Goal: Register for event/course

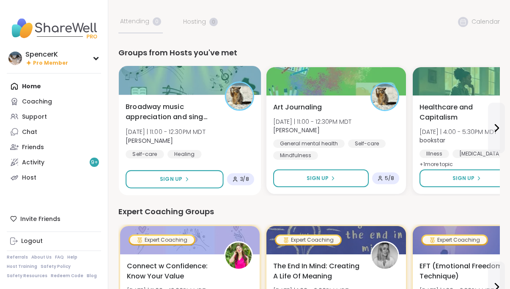
click at [187, 81] on div at bounding box center [190, 80] width 142 height 29
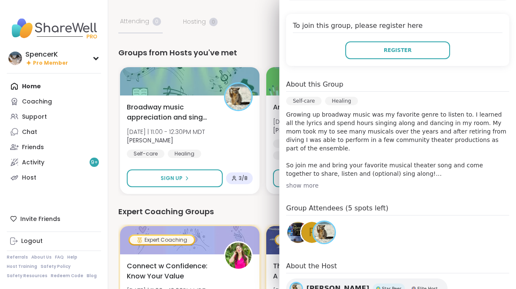
scroll to position [181, 0]
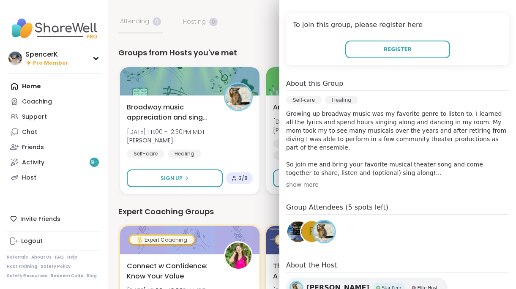
click at [301, 231] on div "P" at bounding box center [311, 231] width 21 height 21
click at [289, 230] on img at bounding box center [297, 231] width 21 height 21
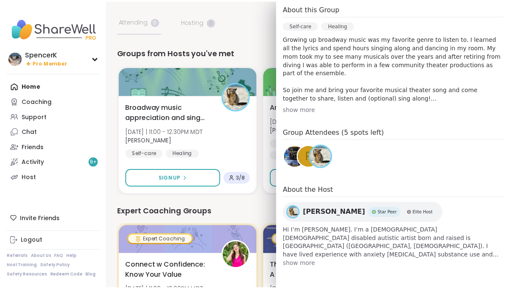
scroll to position [0, 0]
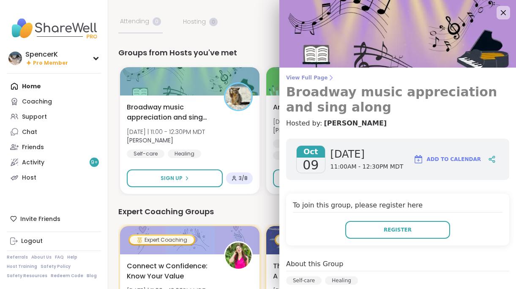
click at [358, 92] on h3 "Broadway music appreciation and sing along" at bounding box center [397, 100] width 223 height 30
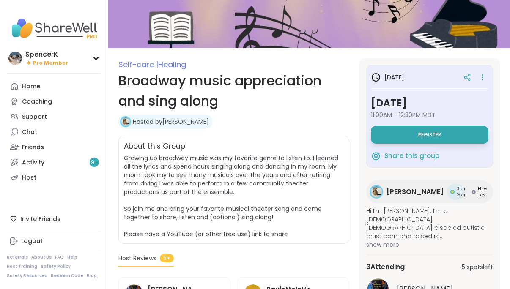
scroll to position [63, 0]
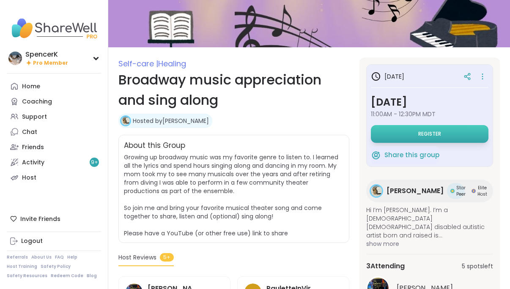
click at [420, 132] on span "Register" at bounding box center [429, 134] width 23 height 7
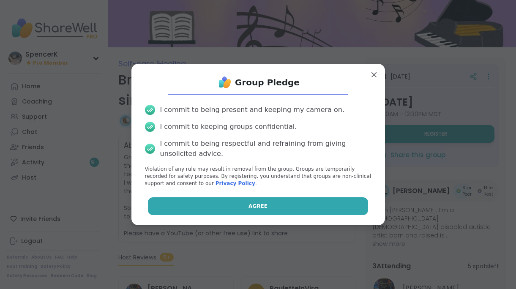
click at [227, 206] on button "Agree" at bounding box center [258, 206] width 220 height 18
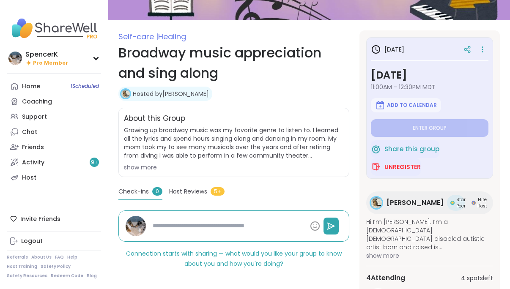
scroll to position [132, 0]
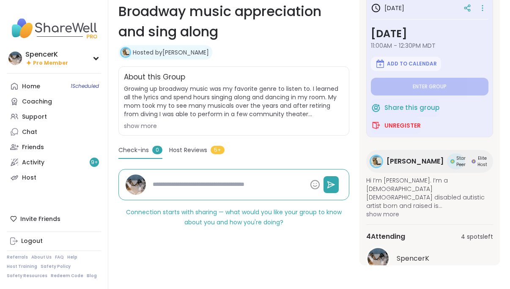
type textarea "*"
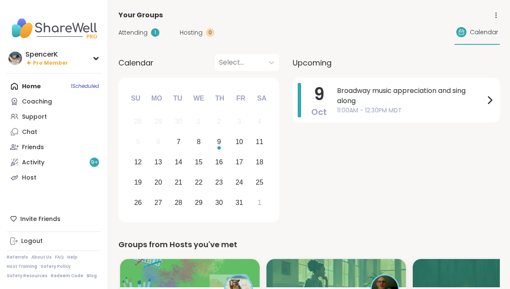
click at [33, 89] on div "Home 1 Scheduled Coaching Support Chat Friends Activity 9 + Host" at bounding box center [54, 132] width 94 height 107
click at [21, 87] on div "Home 1 Scheduled Coaching Support Chat Friends Activity 9 + Host" at bounding box center [54, 132] width 94 height 107
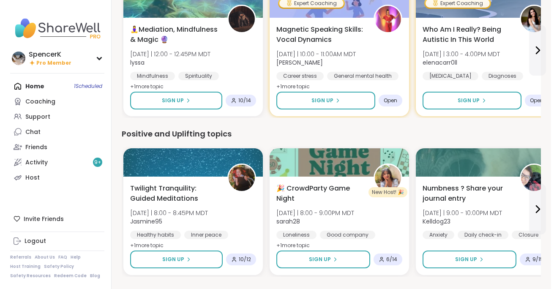
scroll to position [616, 0]
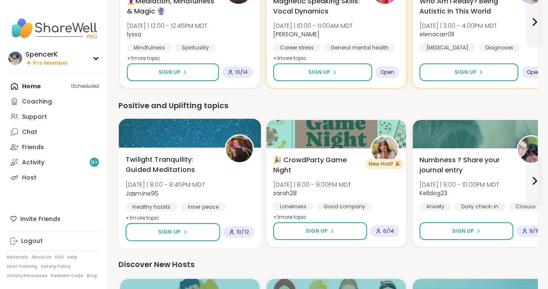
click at [182, 132] on div at bounding box center [190, 133] width 142 height 29
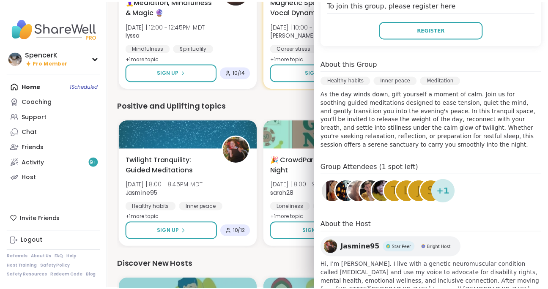
scroll to position [0, 0]
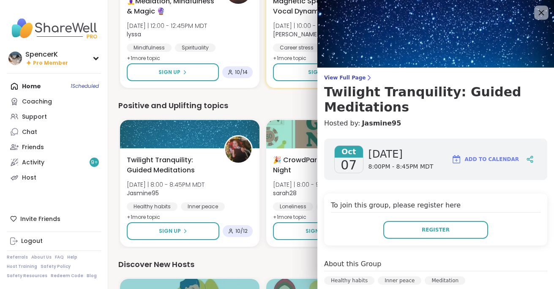
click at [509, 14] on icon at bounding box center [541, 12] width 11 height 11
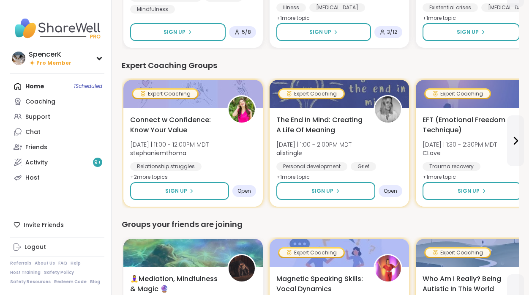
scroll to position [336, 0]
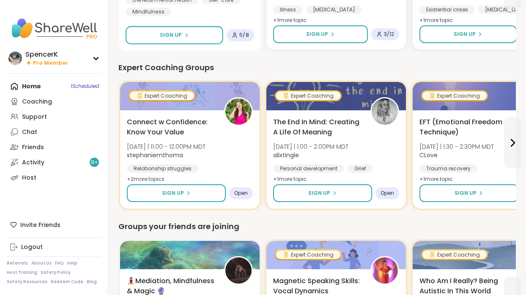
click at [243, 32] on span "5 / 8" at bounding box center [243, 35] width 9 height 7
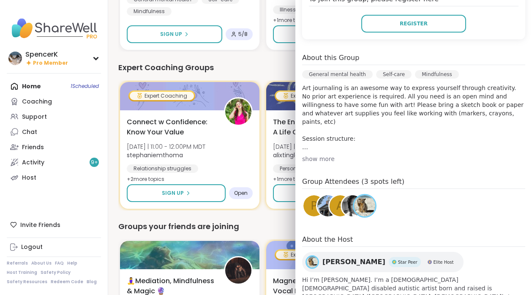
scroll to position [189, 0]
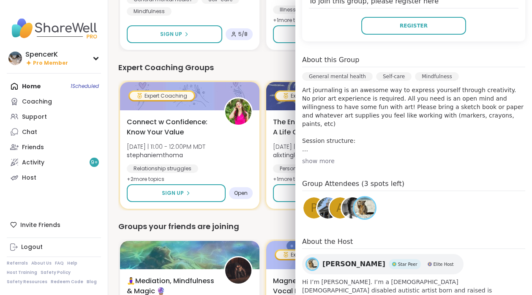
click at [304, 208] on div "P" at bounding box center [314, 207] width 21 height 21
click at [317, 206] on img at bounding box center [327, 207] width 21 height 21
click at [330, 203] on div "a" at bounding box center [340, 207] width 21 height 21
click at [345, 205] on img at bounding box center [352, 207] width 21 height 21
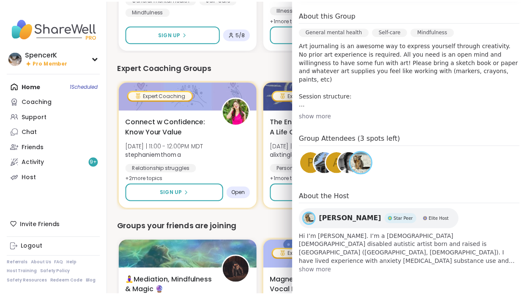
scroll to position [0, 0]
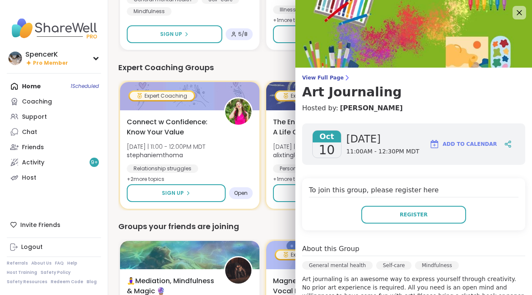
click at [110, 35] on div "Your Groups Attending 1 Hosting 0 Calendar Calendar Select... Previous Month Ne…" at bounding box center [320, 269] width 424 height 1210
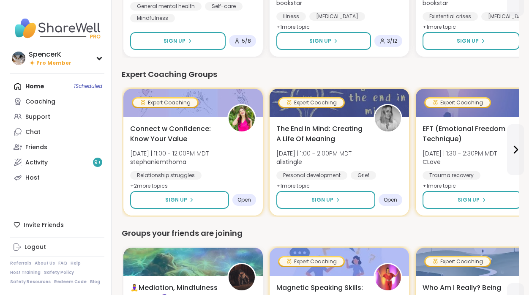
scroll to position [328, 0]
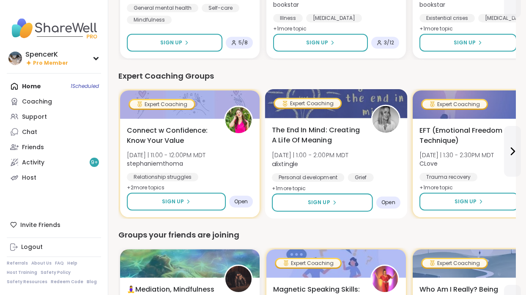
click at [337, 98] on div "Expert Coaching" at bounding box center [308, 103] width 68 height 11
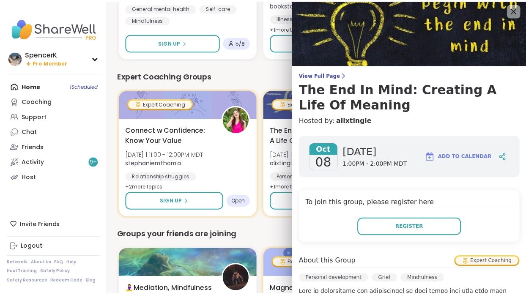
scroll to position [2, 0]
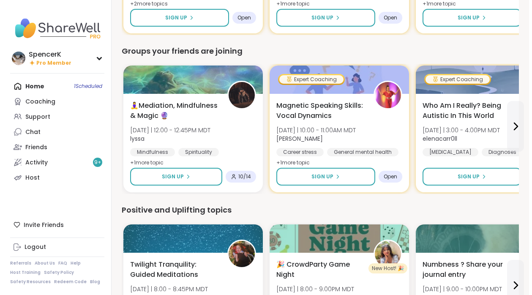
scroll to position [511, 0]
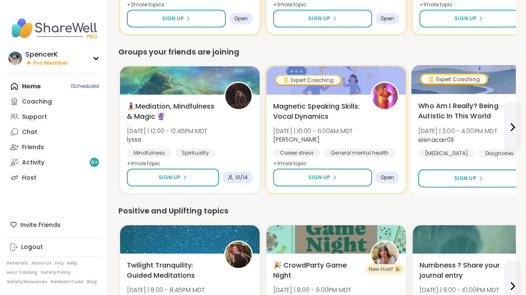
click at [502, 85] on div at bounding box center [482, 79] width 142 height 29
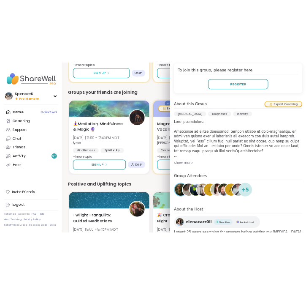
scroll to position [0, 0]
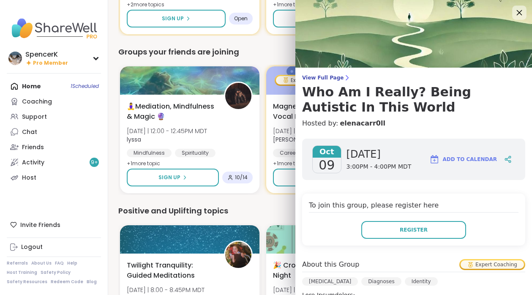
click at [509, 13] on icon at bounding box center [519, 12] width 5 height 5
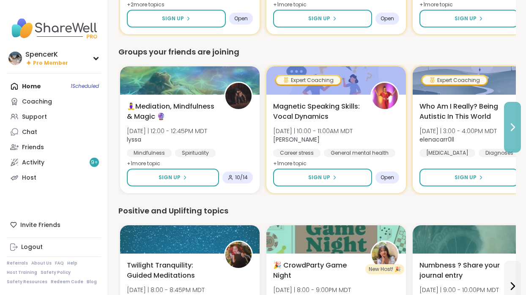
click at [509, 124] on icon at bounding box center [512, 127] width 10 height 10
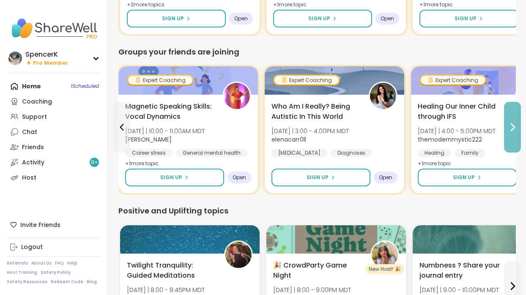
click at [509, 124] on icon at bounding box center [512, 127] width 10 height 10
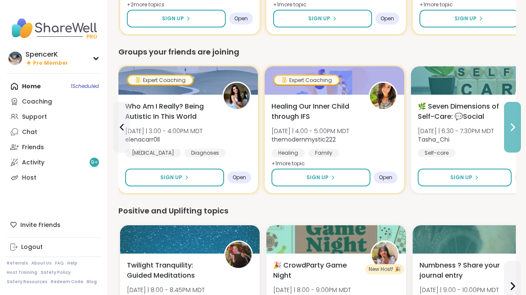
click at [509, 121] on button at bounding box center [512, 127] width 17 height 51
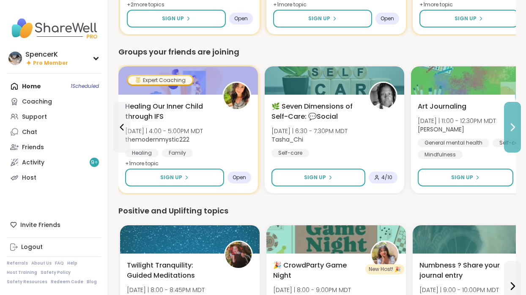
click at [509, 134] on button at bounding box center [512, 127] width 17 height 51
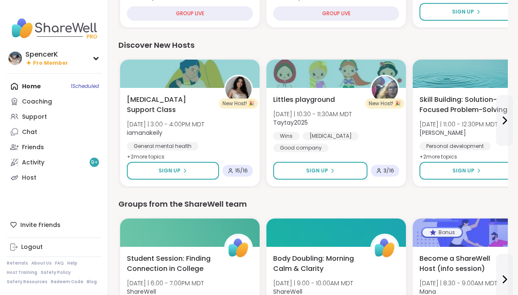
scroll to position [923, 0]
